Goal: Transaction & Acquisition: Purchase product/service

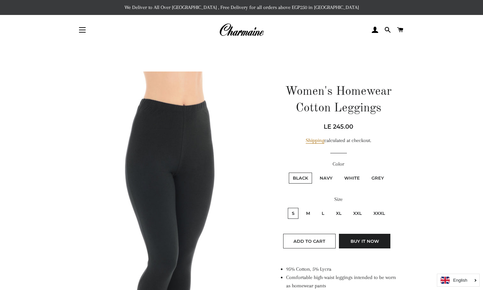
click at [324, 215] on label "L" at bounding box center [323, 213] width 11 height 11
click at [317, 207] on input "L" at bounding box center [317, 207] width 0 height 0
radio input "true"
